Goal: Information Seeking & Learning: Find specific fact

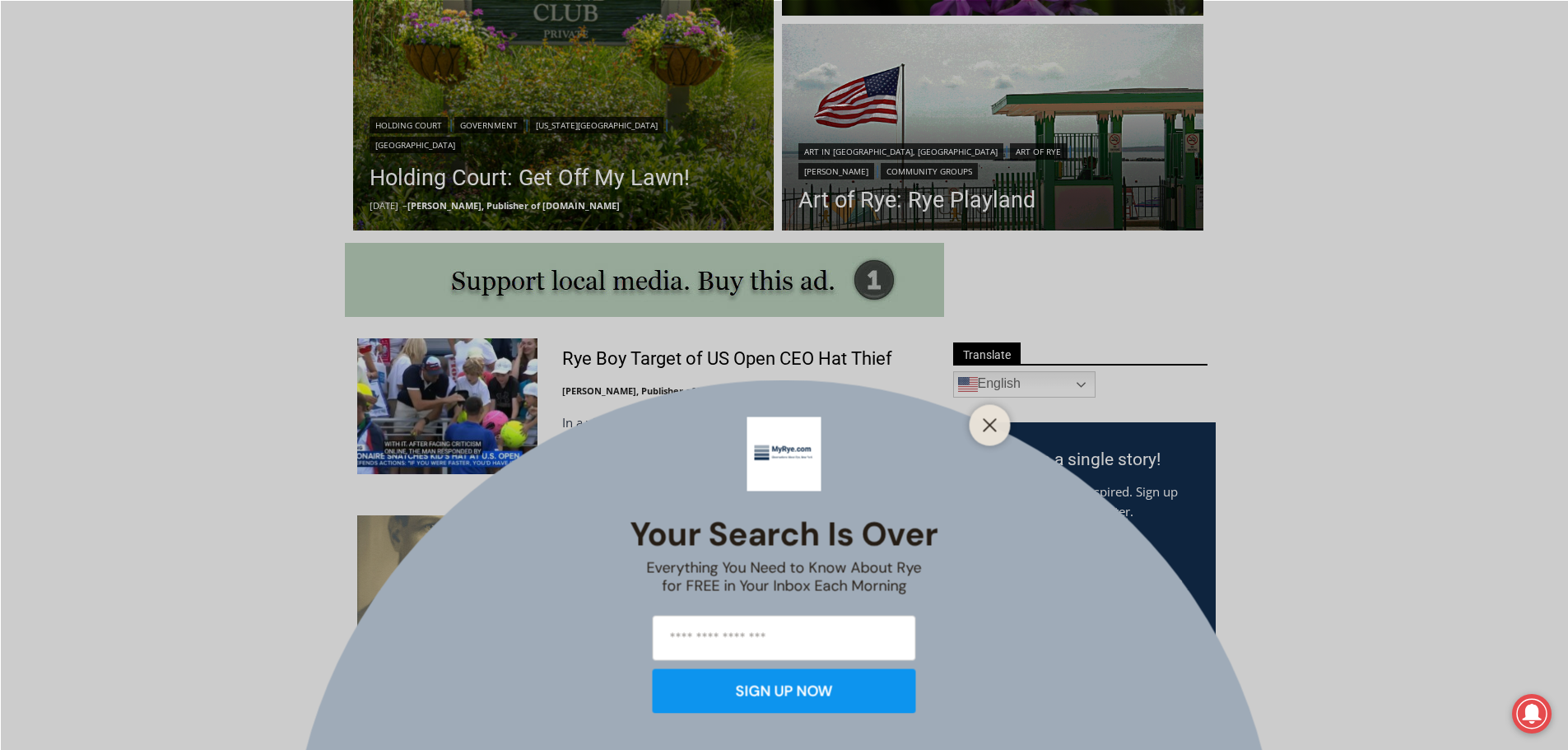
scroll to position [659, 0]
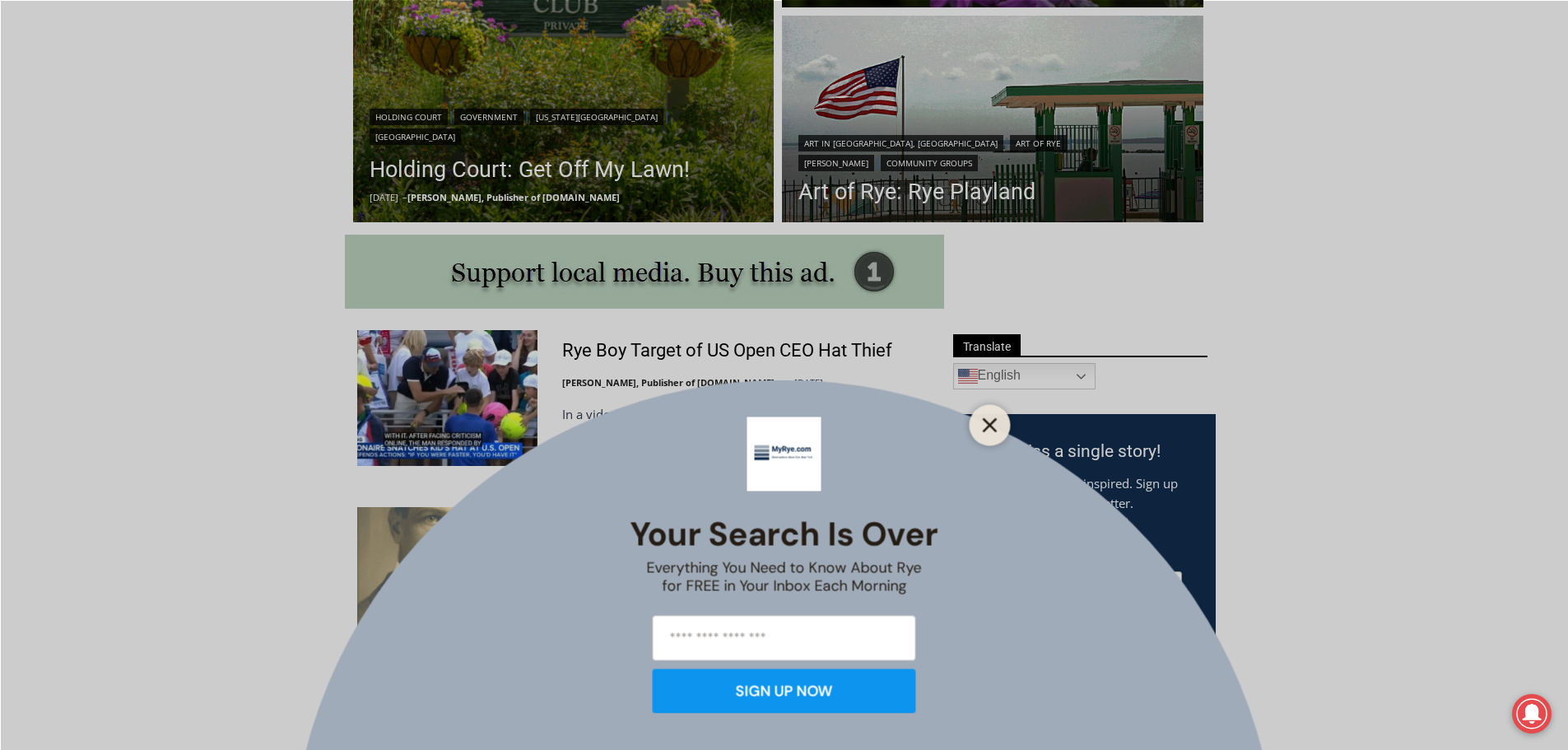
click at [989, 425] on line "Close" at bounding box center [989, 424] width 11 height 11
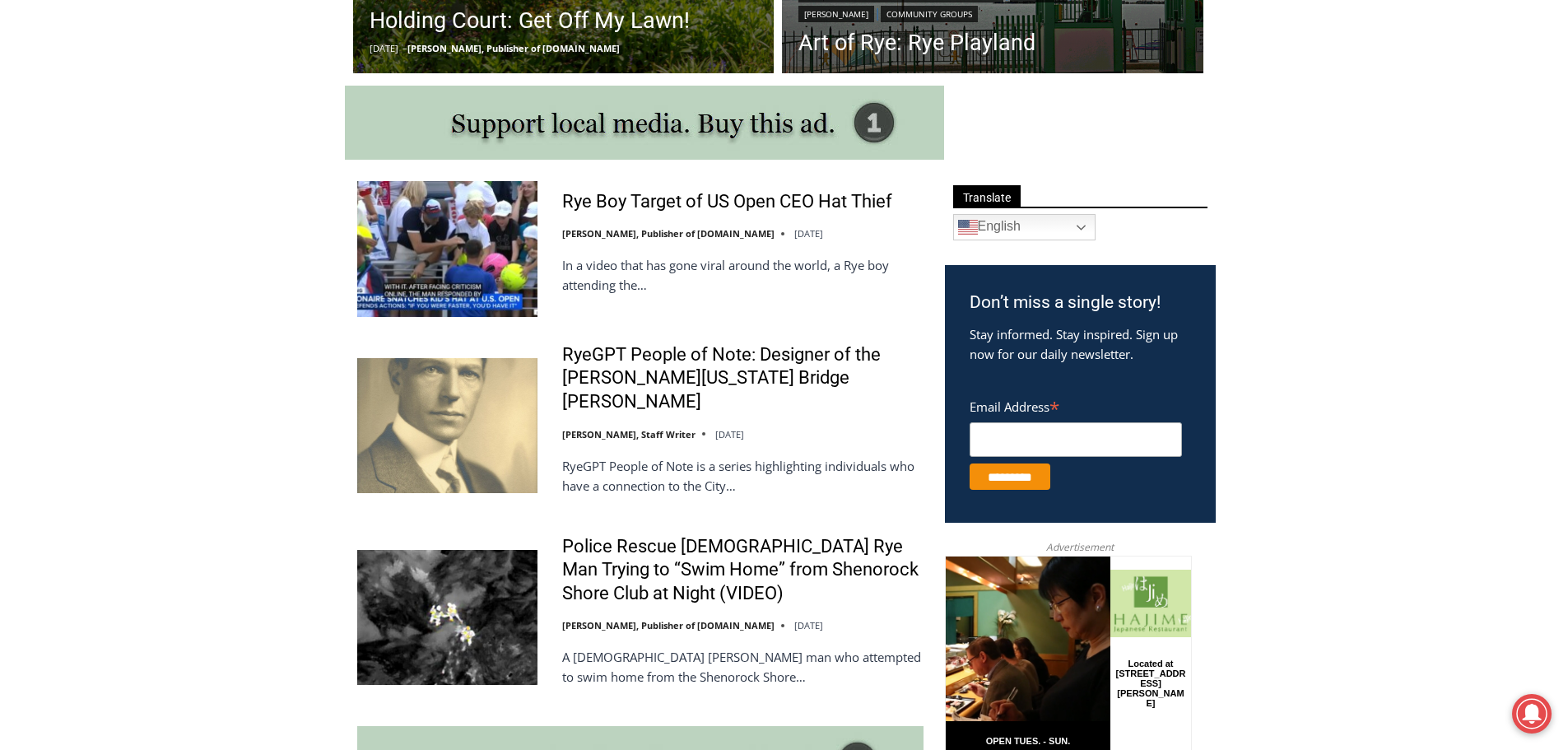
scroll to position [823, 0]
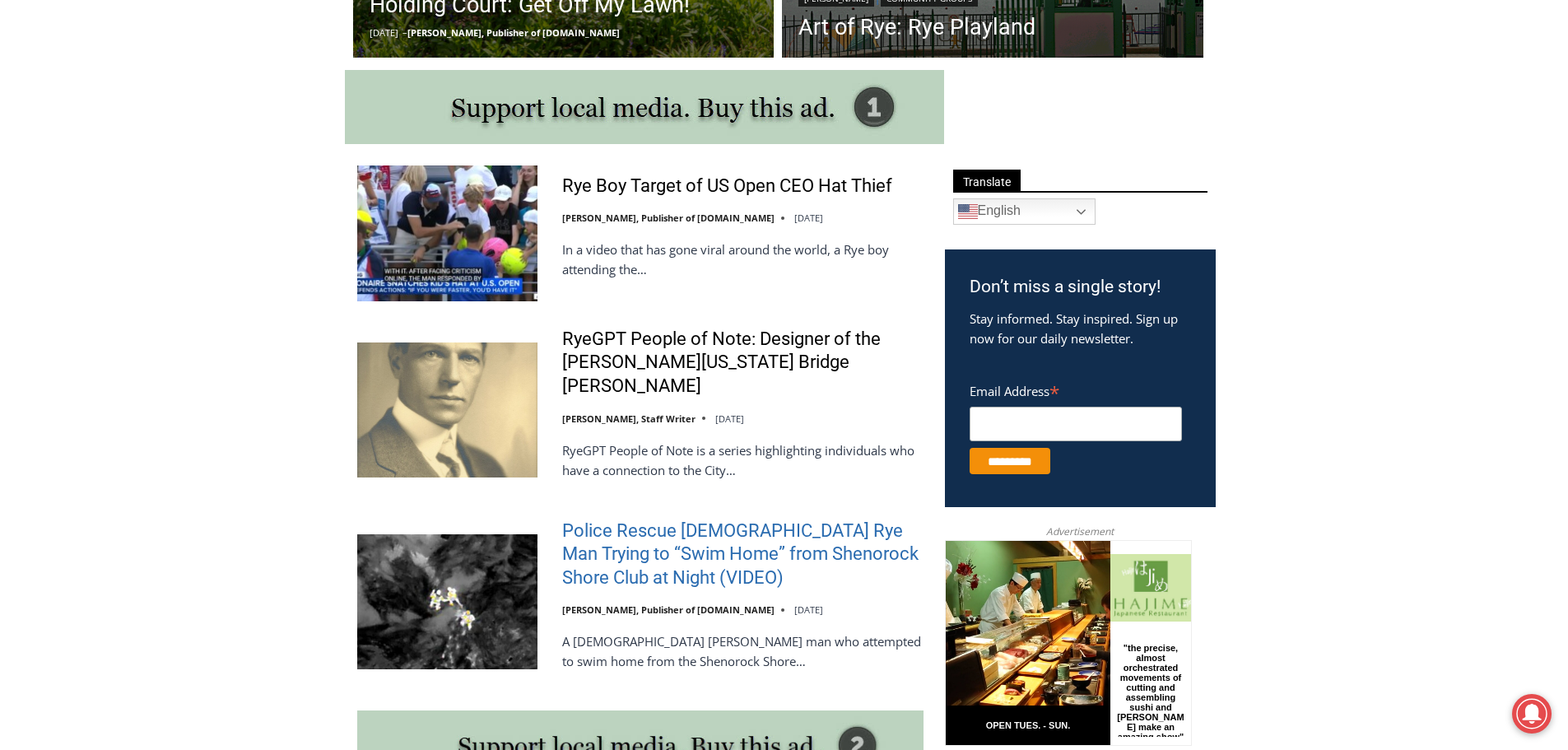
click at [776, 528] on link "Police Rescue [DEMOGRAPHIC_DATA] Rye Man Trying to “Swim Home” from Shenorock S…" at bounding box center [742, 555] width 361 height 71
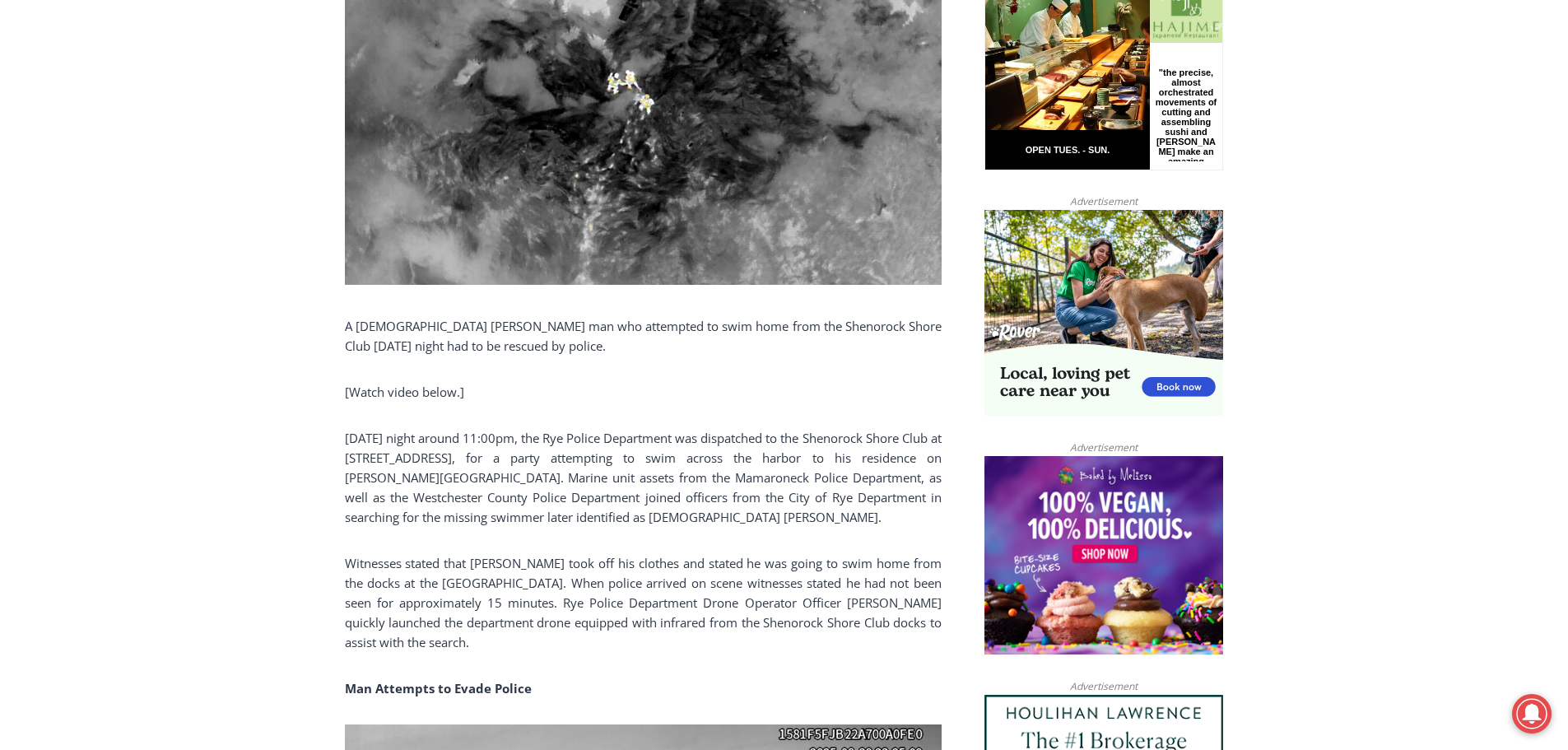
scroll to position [1071, 0]
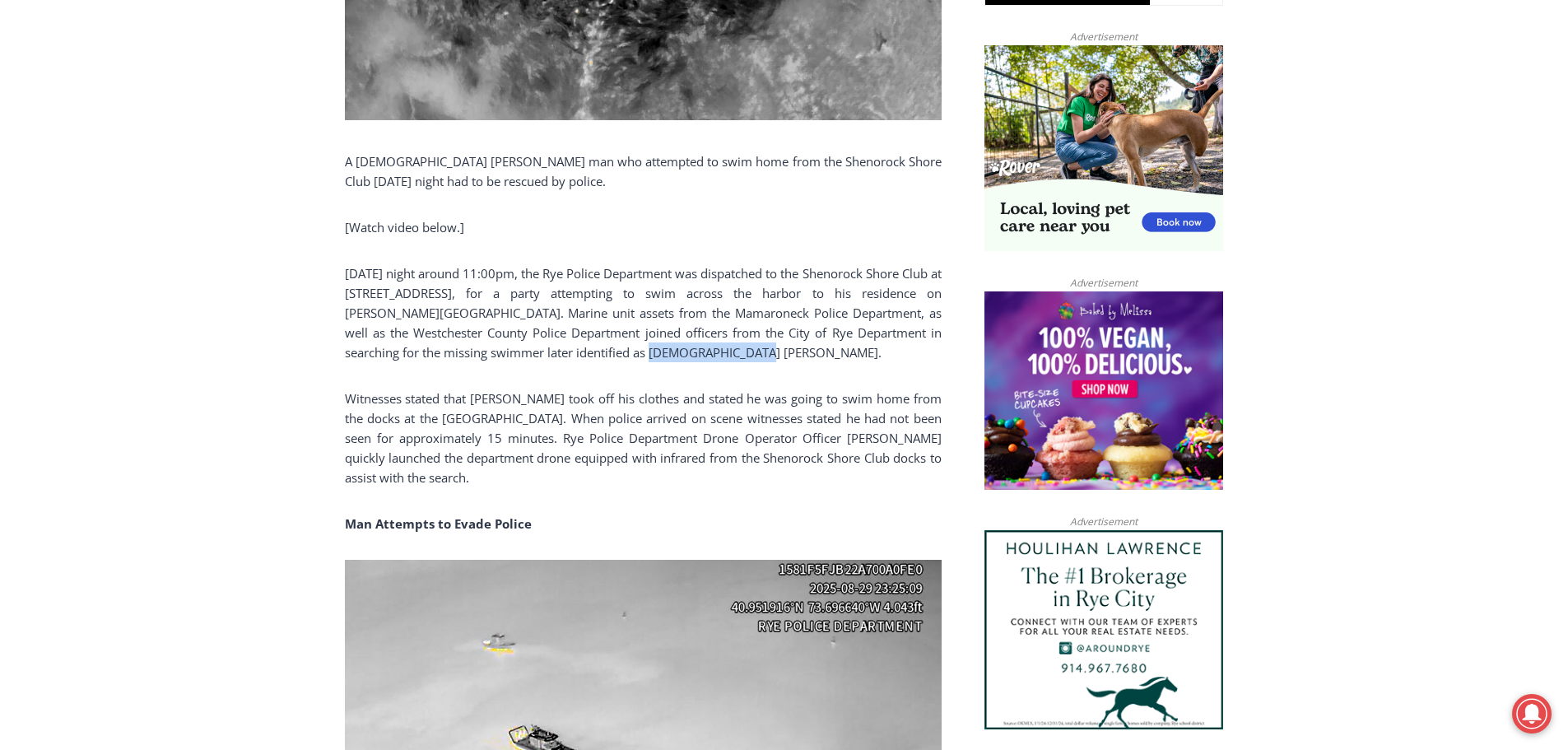
drag, startPoint x: 572, startPoint y: 353, endPoint x: 672, endPoint y: 358, distance: 100.1
click at [672, 358] on p "[DATE] night around 11:00pm, the Rye Police Department was dispatched to the Sh…" at bounding box center [643, 313] width 597 height 99
copy p "[PERSON_NAME]"
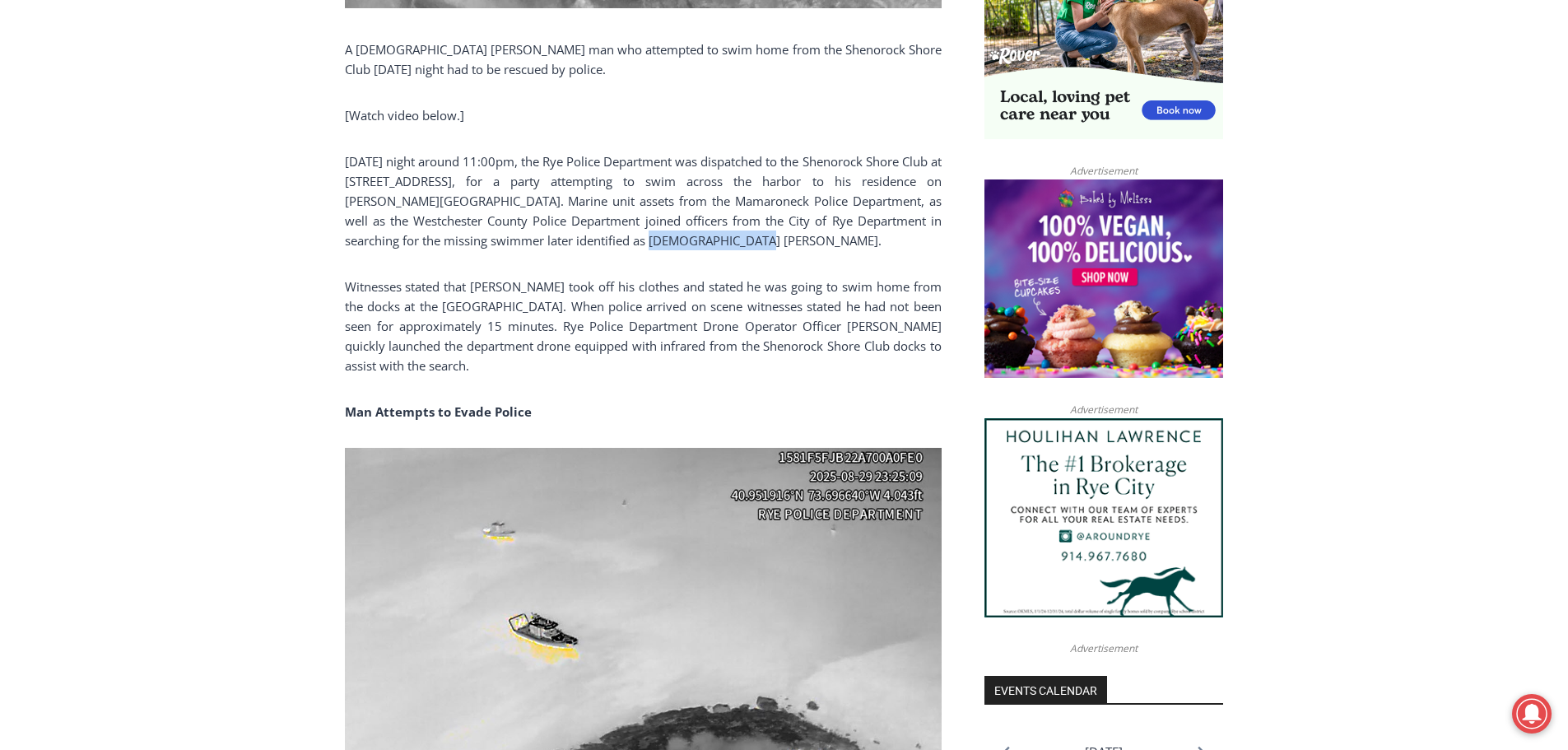
scroll to position [1317, 0]
